Goal: Find specific page/section: Find specific page/section

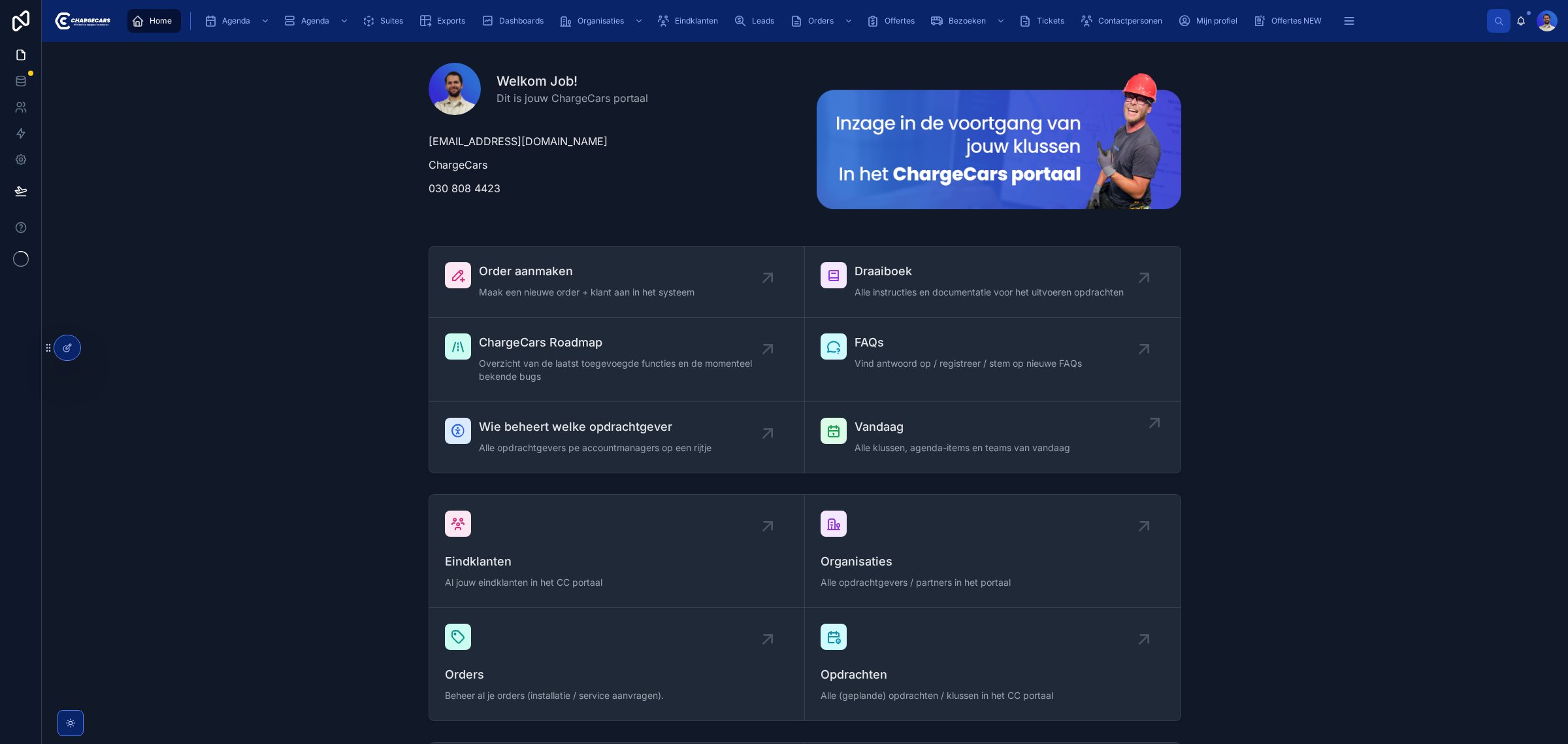
click at [910, 446] on span "Alle klussen, agenda-items en teams van vandaag" at bounding box center [962, 447] width 216 height 13
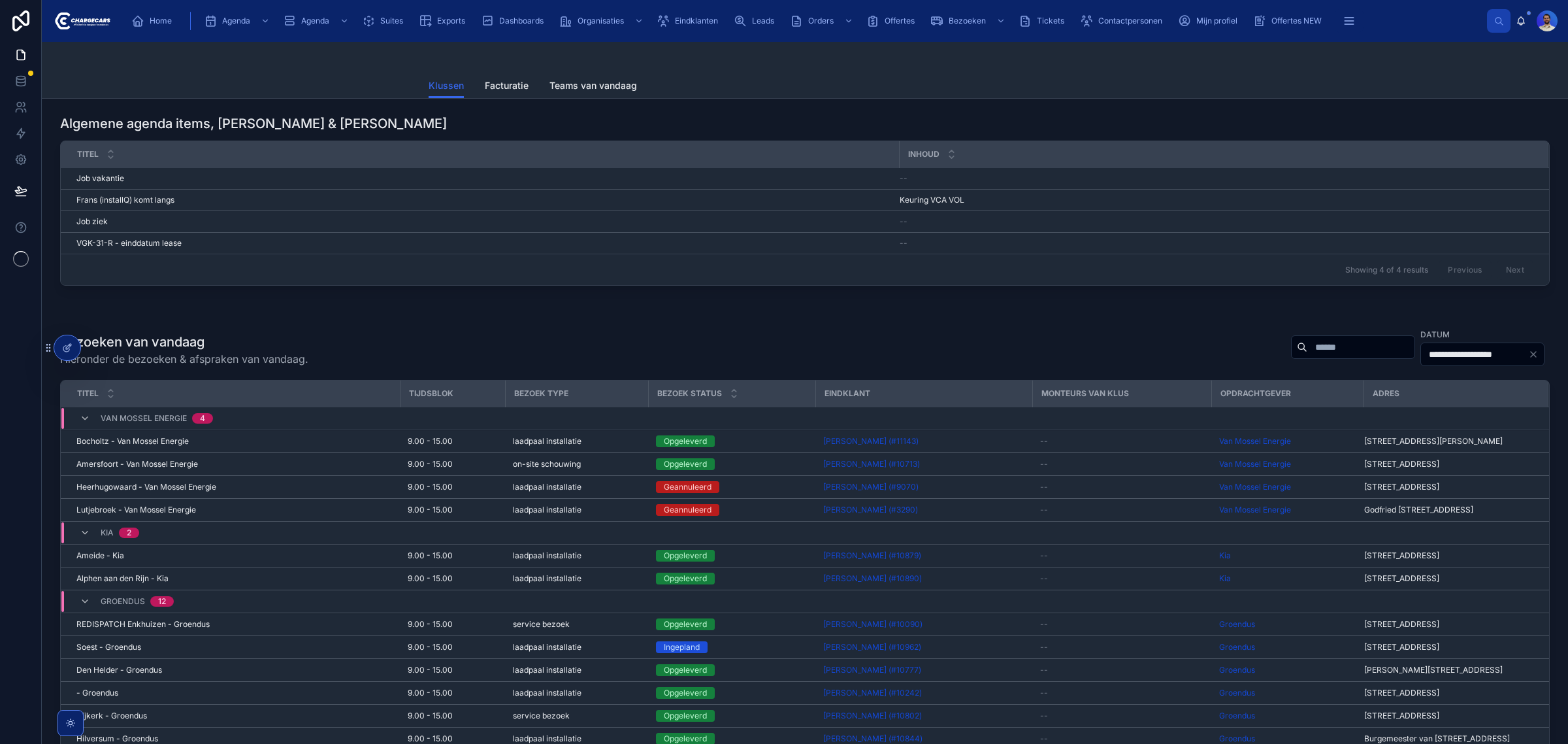
click at [1308, 356] on input "text" at bounding box center [1361, 347] width 107 height 18
type input "*********"
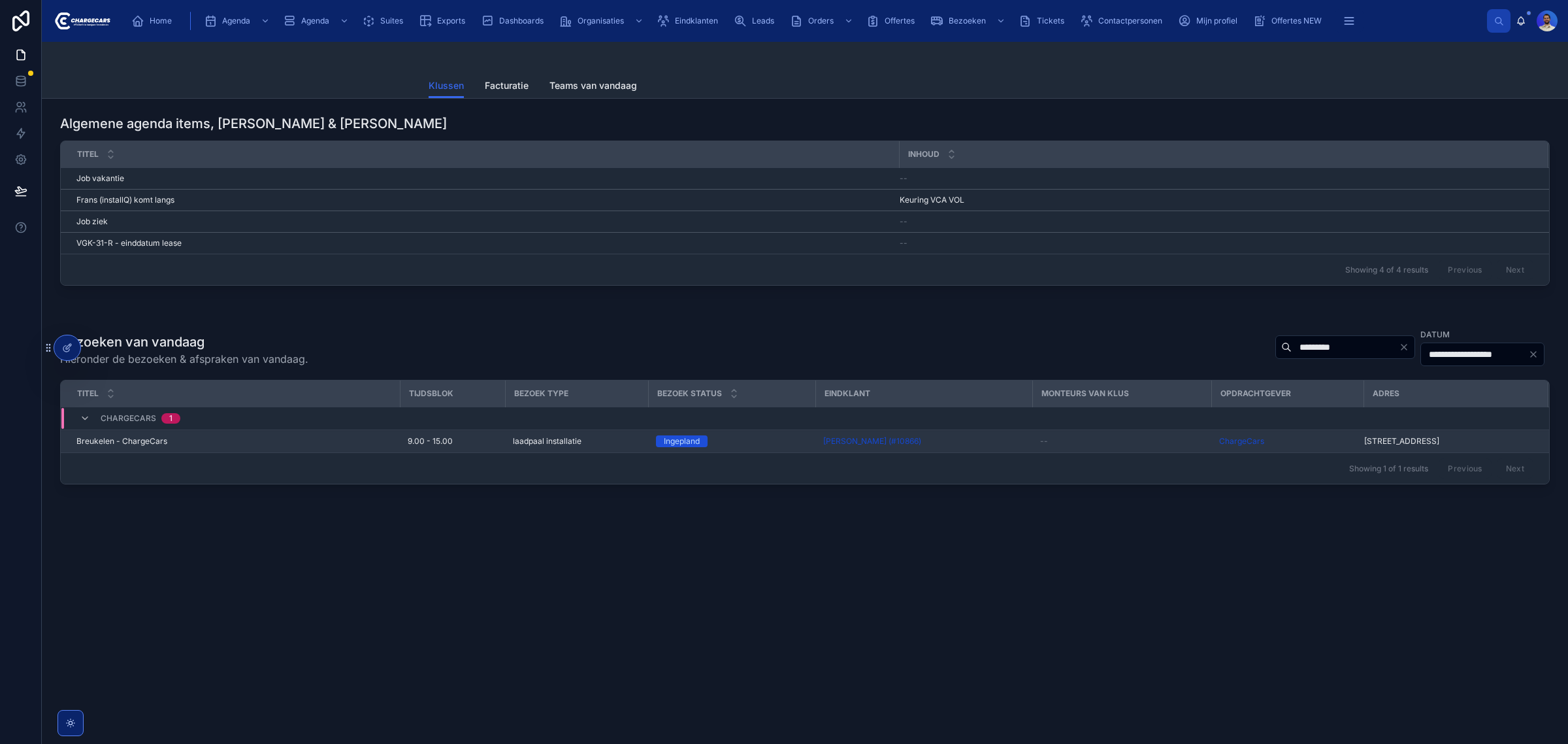
click at [1066, 450] on td "--" at bounding box center [1122, 441] width 179 height 23
click at [1070, 435] on td "--" at bounding box center [1122, 441] width 179 height 23
click at [1073, 441] on div "--" at bounding box center [1122, 441] width 163 height 11
